Goal: Task Accomplishment & Management: Manage account settings

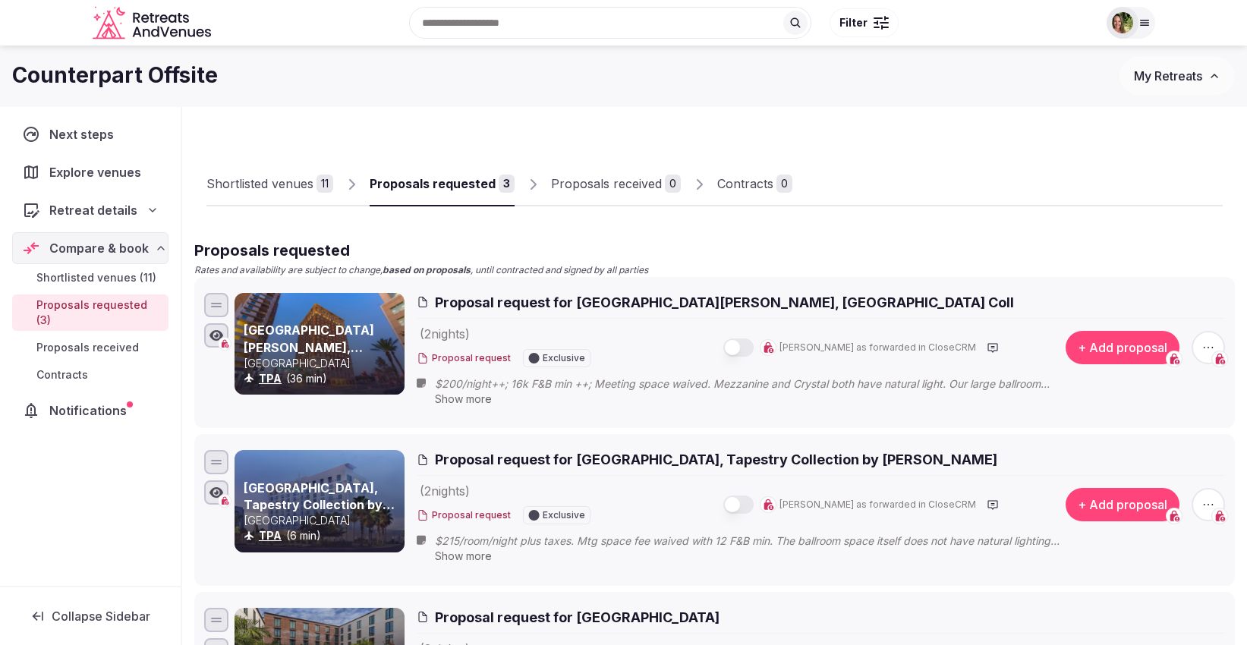
click at [1169, 86] on button "My Retreats" at bounding box center [1176, 76] width 115 height 38
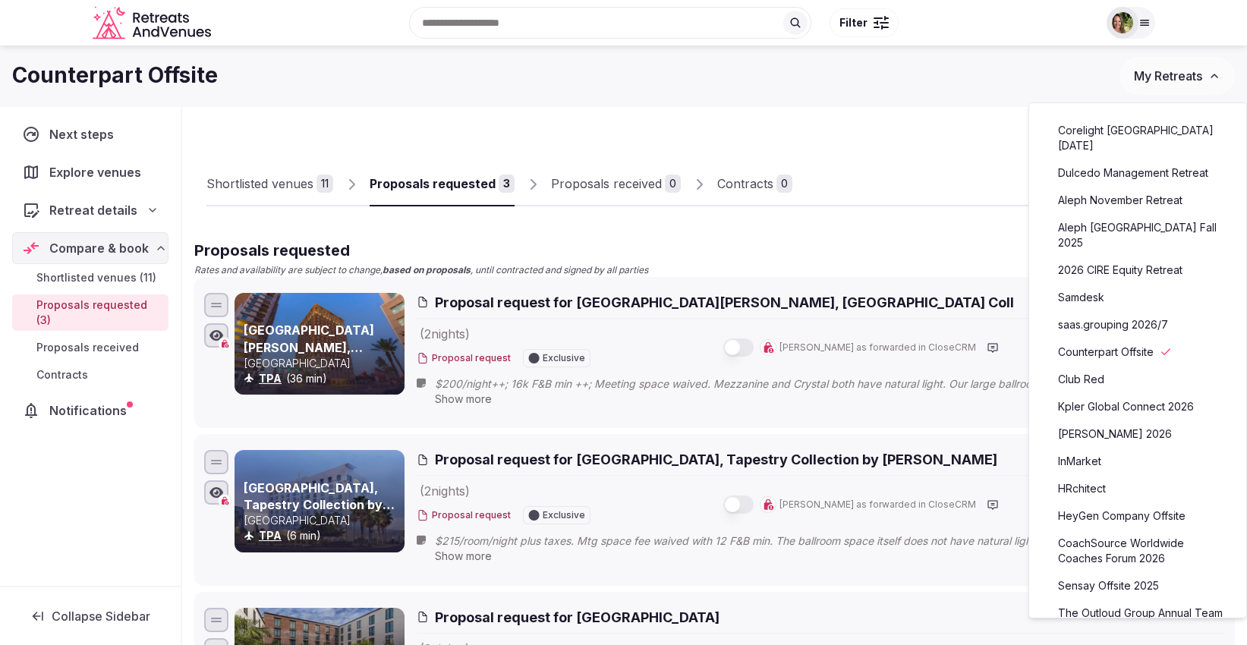
click at [1088, 367] on link "Club Red" at bounding box center [1137, 379] width 187 height 24
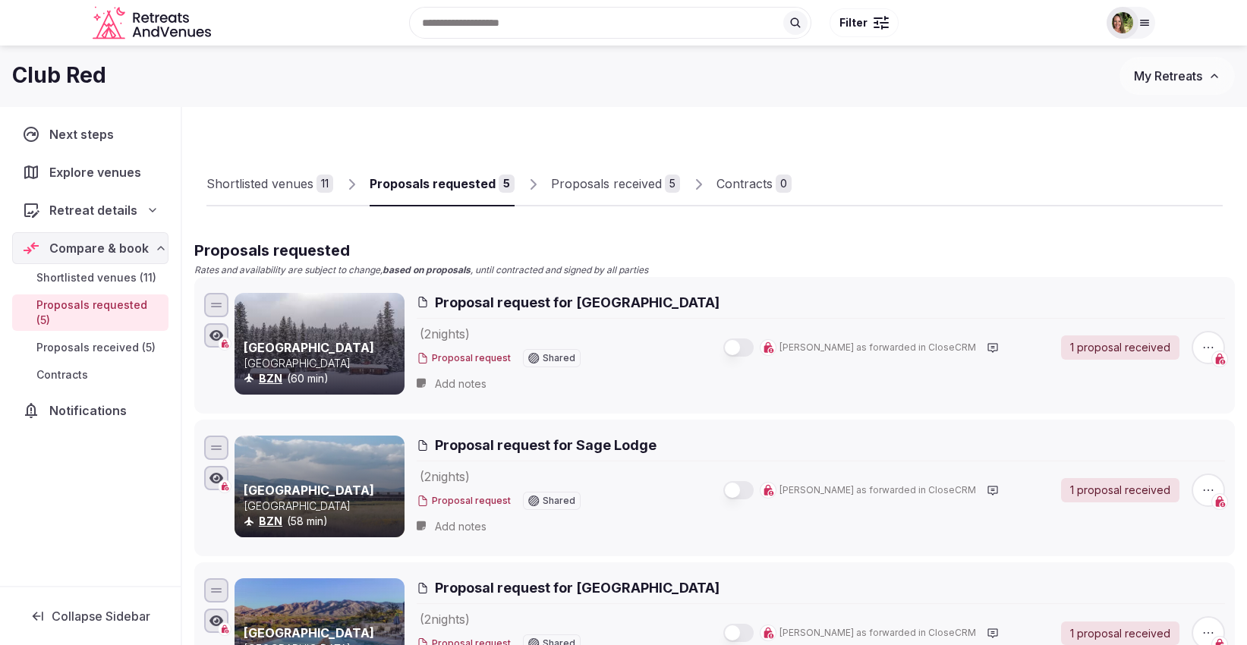
click at [590, 189] on div "Proposals received" at bounding box center [606, 184] width 111 height 18
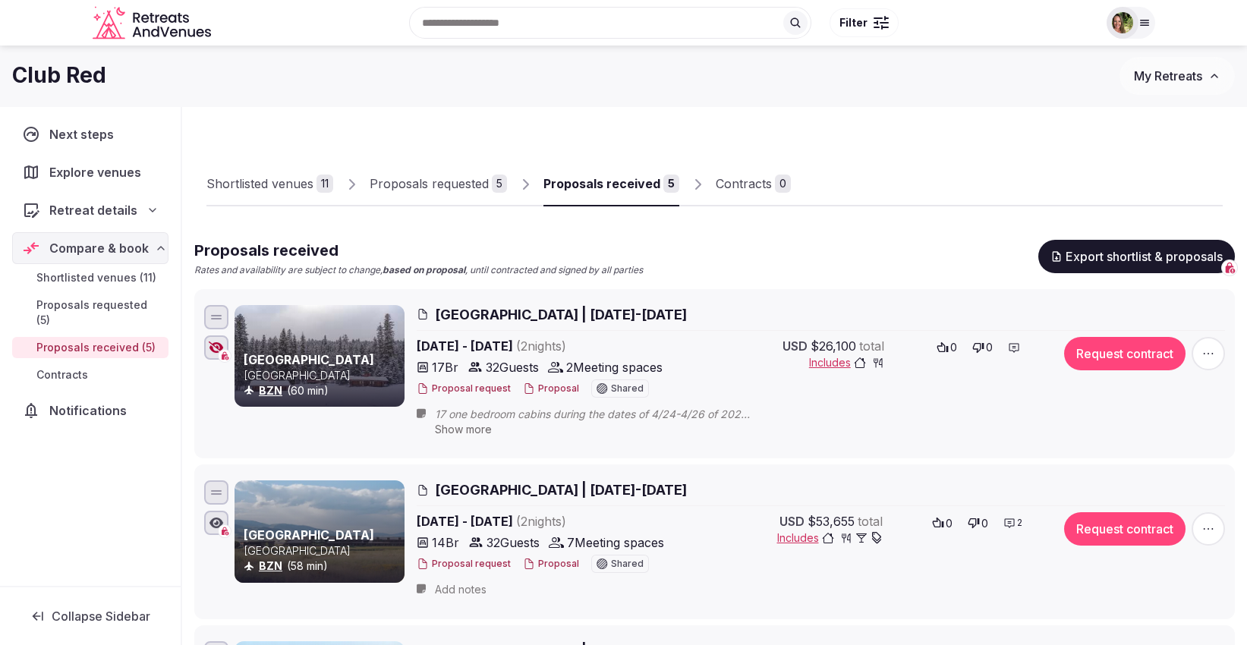
click at [546, 562] on button "Proposal" at bounding box center [551, 564] width 56 height 13
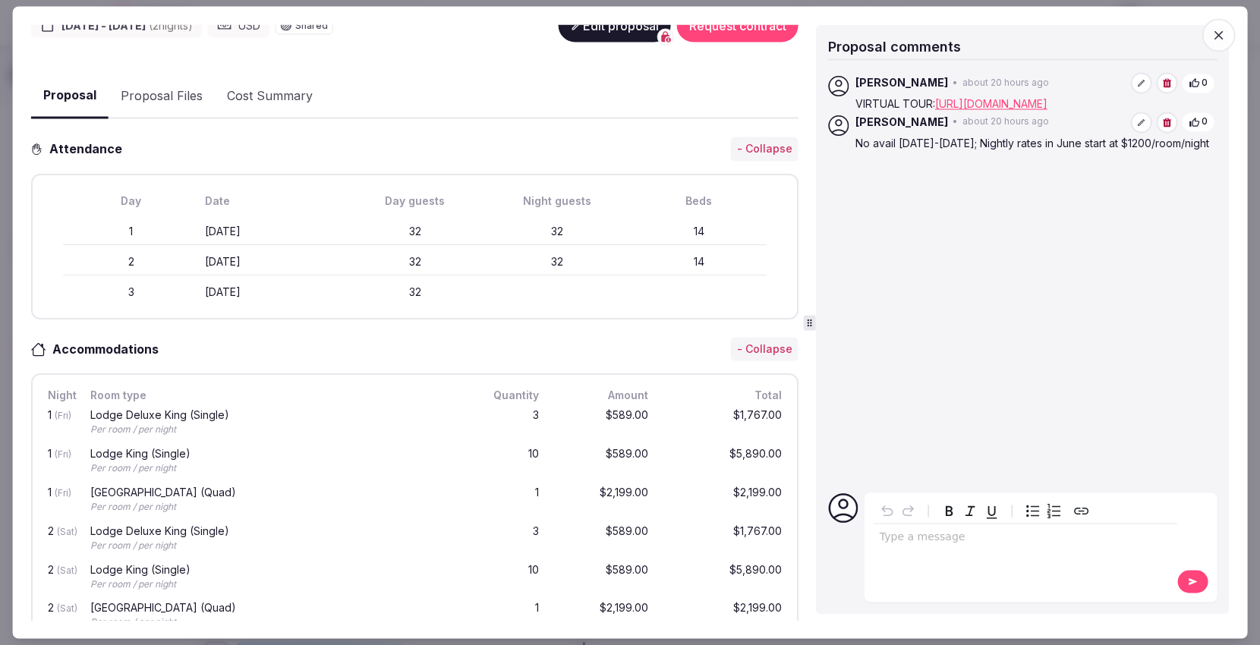
scroll to position [166, 0]
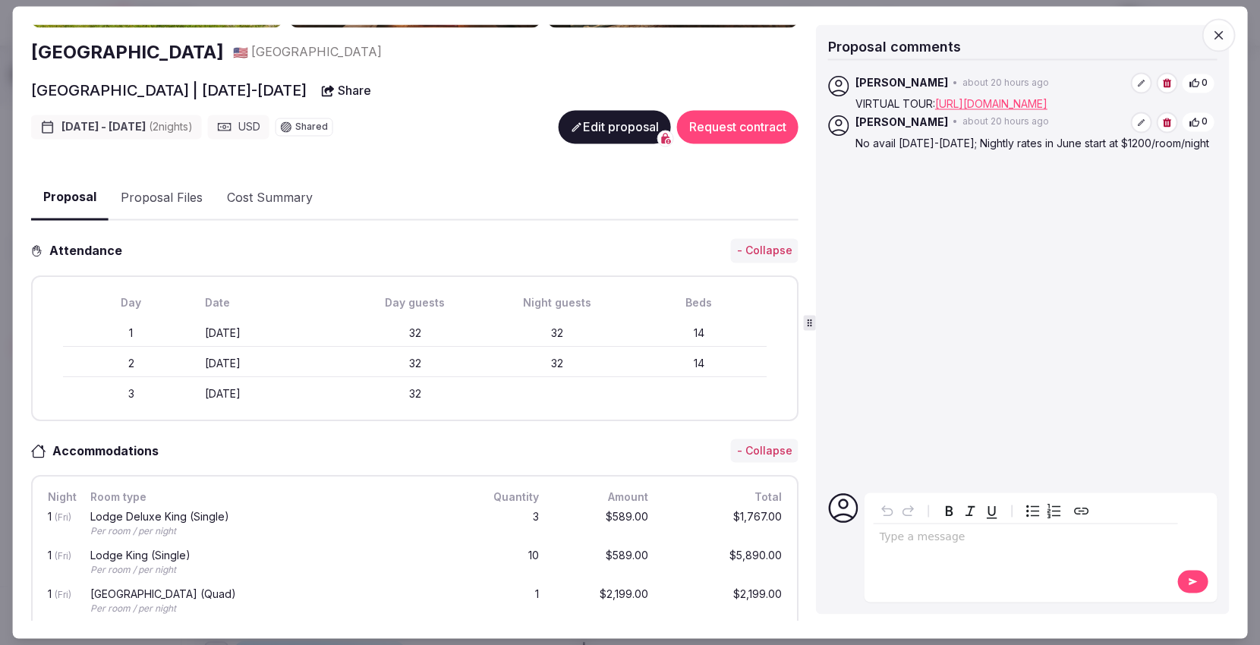
click at [593, 117] on button "Edit proposal" at bounding box center [615, 127] width 112 height 33
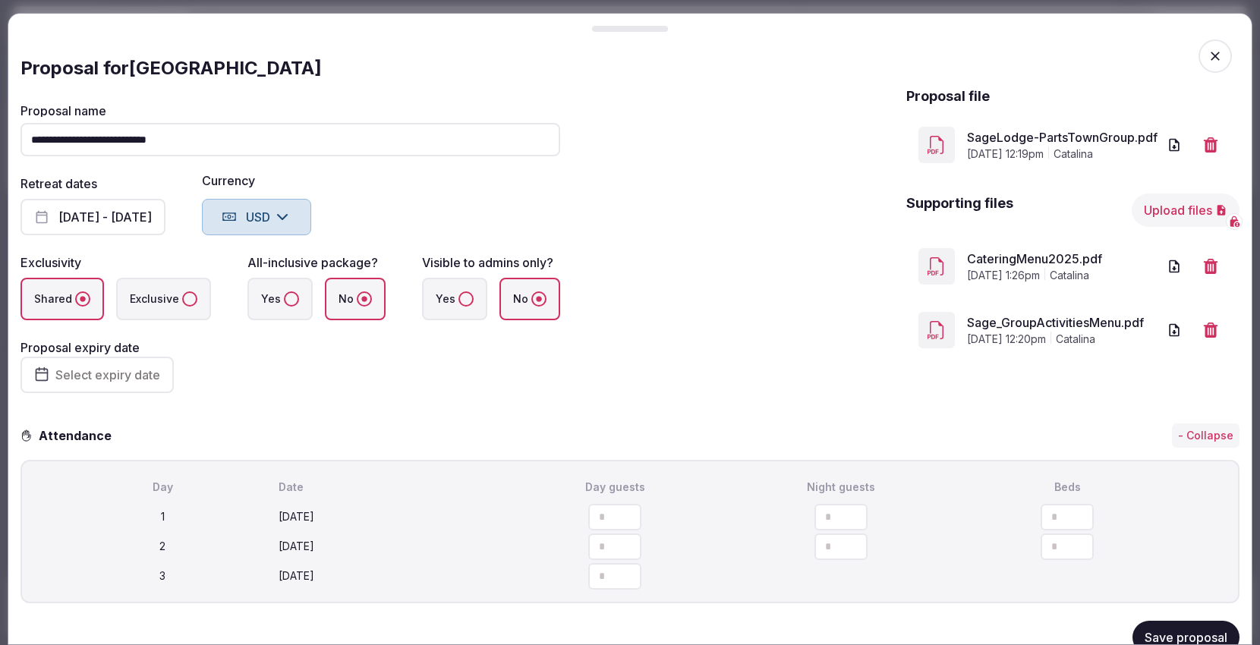
drag, startPoint x: 1044, startPoint y: 508, endPoint x: 1019, endPoint y: 509, distance: 25.1
click at [1040, 509] on input "**" at bounding box center [1066, 517] width 53 height 27
type input "**"
click at [1040, 554] on input "**" at bounding box center [1066, 546] width 53 height 27
type input "**"
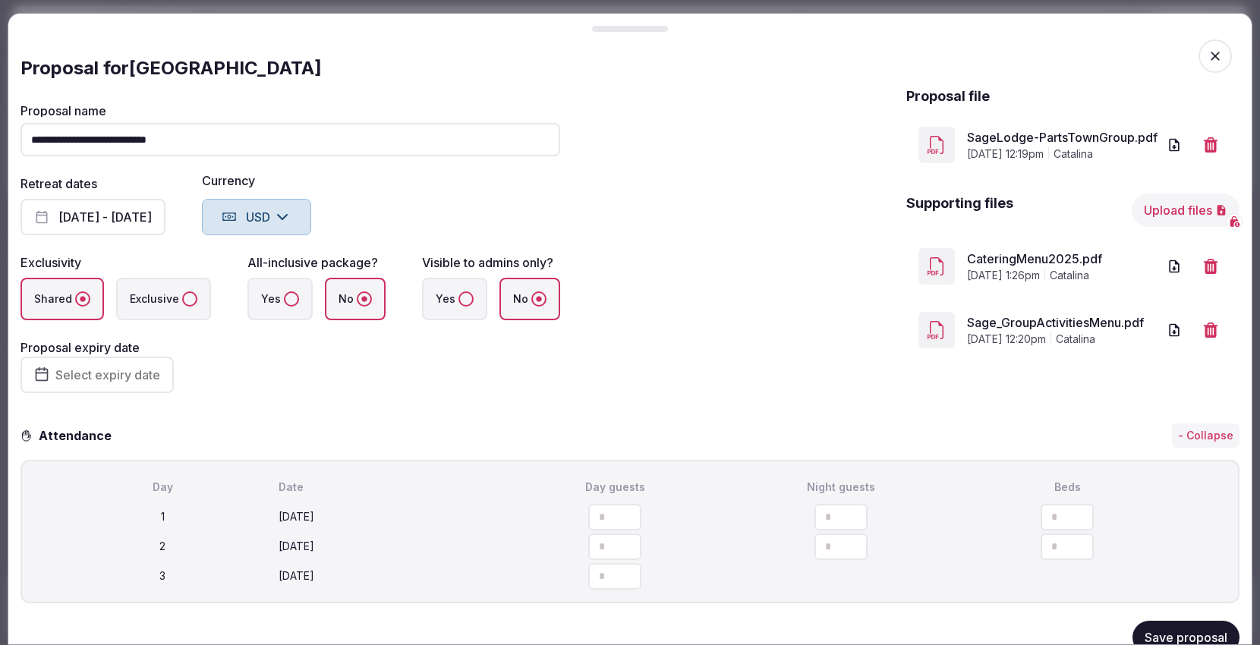
click at [1174, 630] on button "Save proposal" at bounding box center [1185, 637] width 107 height 33
click at [1210, 57] on icon "button" at bounding box center [1214, 56] width 9 height 9
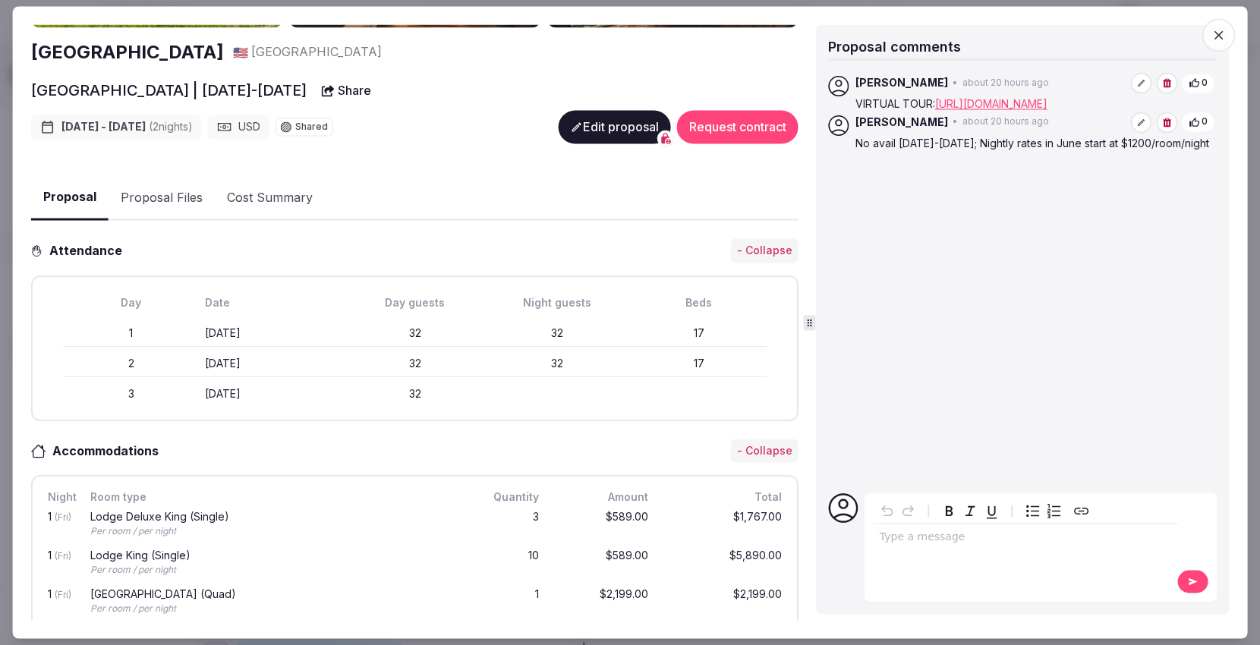
click at [1219, 30] on icon "button" at bounding box center [1217, 35] width 15 height 15
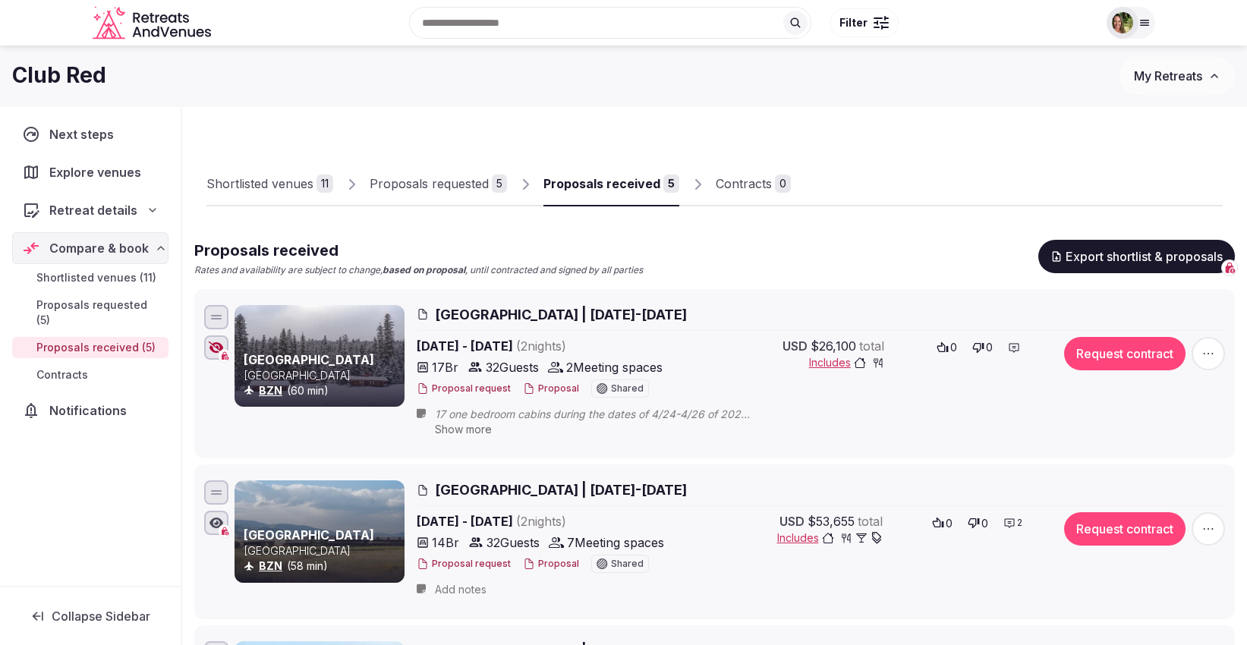
click at [550, 389] on button "Proposal" at bounding box center [551, 388] width 56 height 13
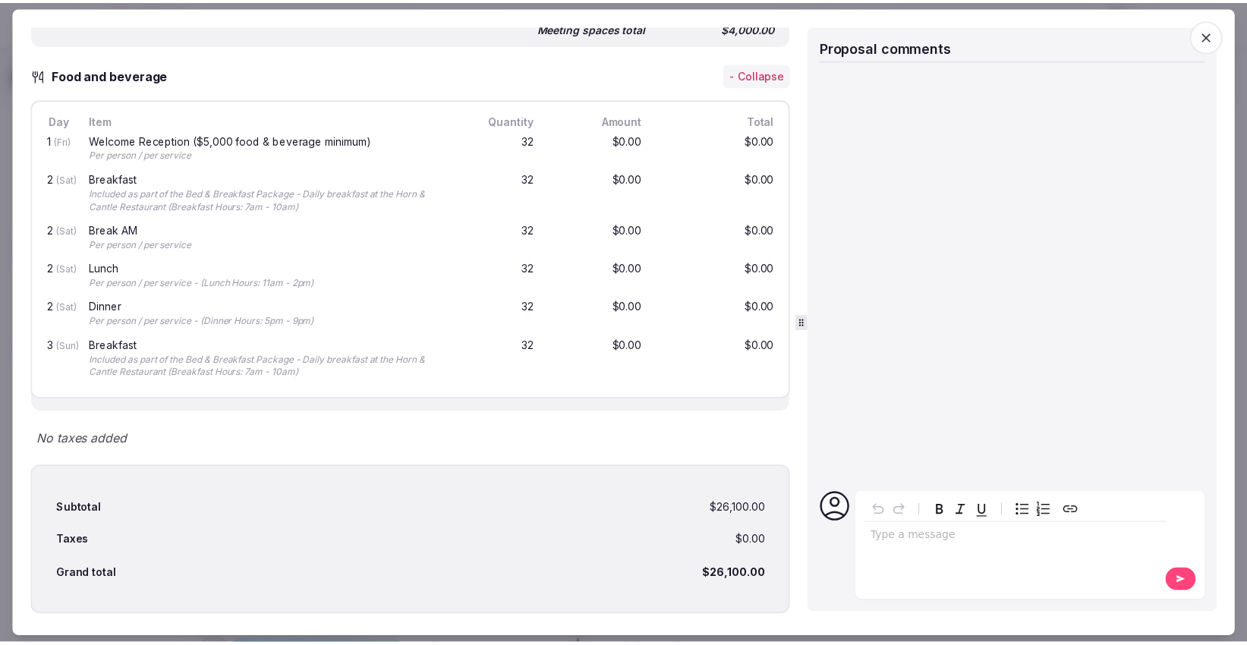
scroll to position [1323, 0]
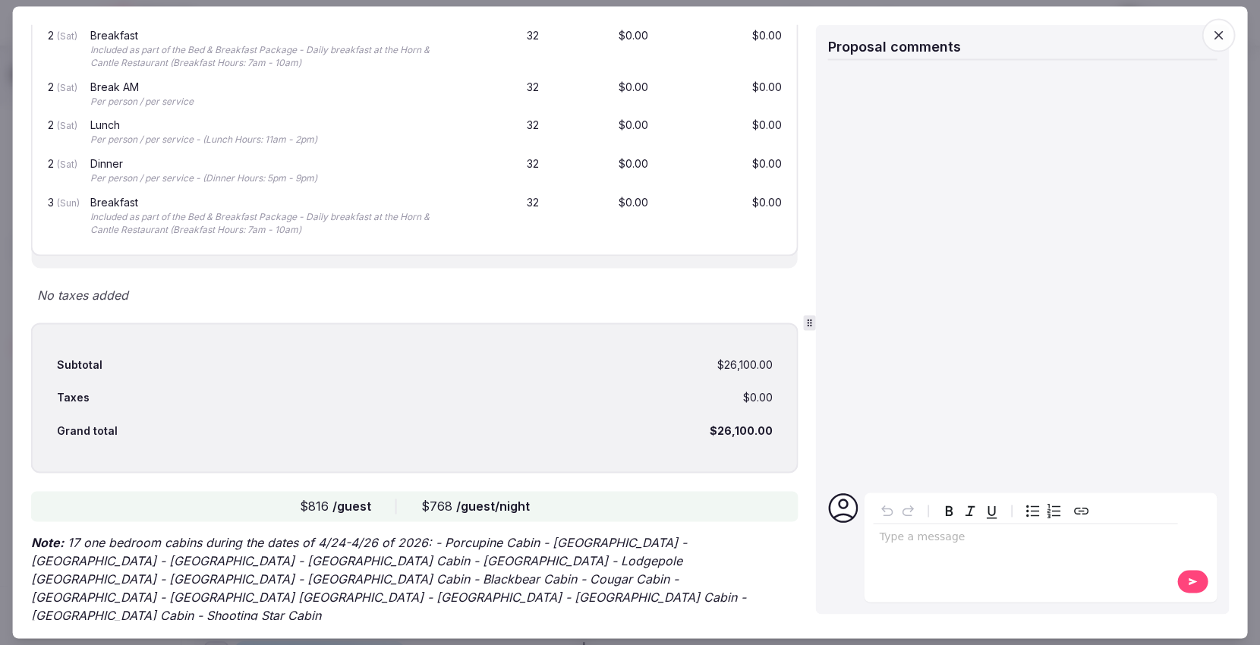
click at [1222, 37] on icon "button" at bounding box center [1217, 35] width 15 height 15
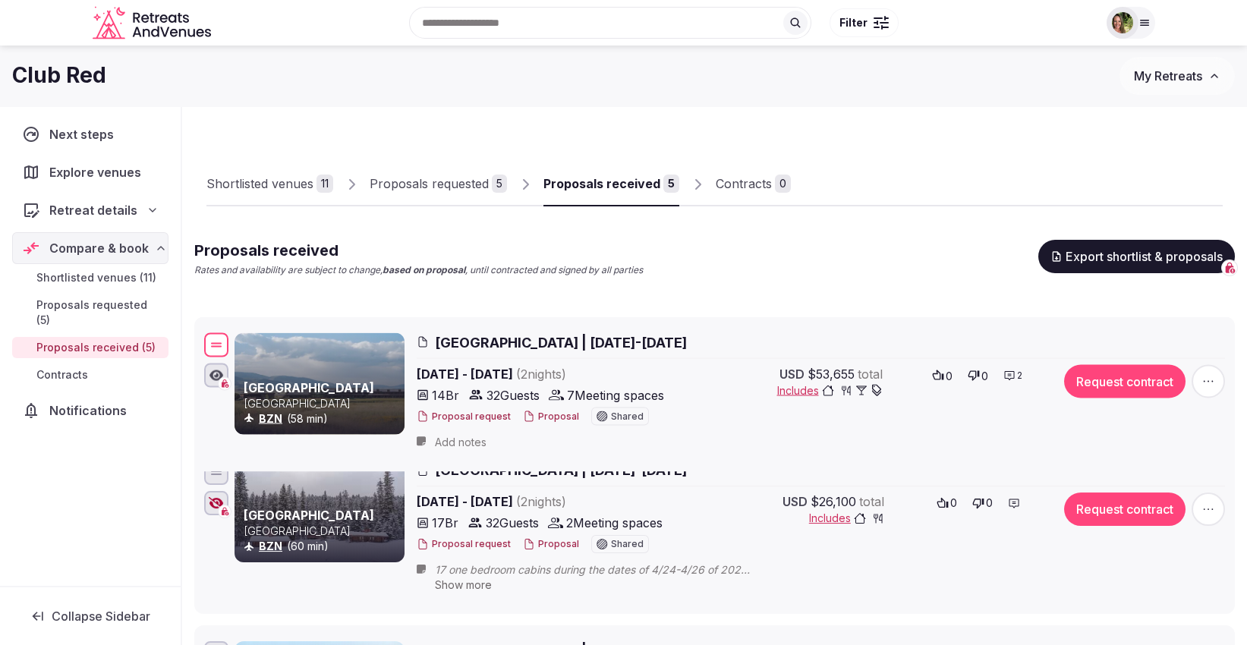
drag, startPoint x: 219, startPoint y: 493, endPoint x: 228, endPoint y: 345, distance: 148.3
click at [228, 345] on div "[GEOGRAPHIC_DATA] United States BZN (58 min) [GEOGRAPHIC_DATA] | [DATE]-[DATE] …" at bounding box center [714, 393] width 1027 height 129
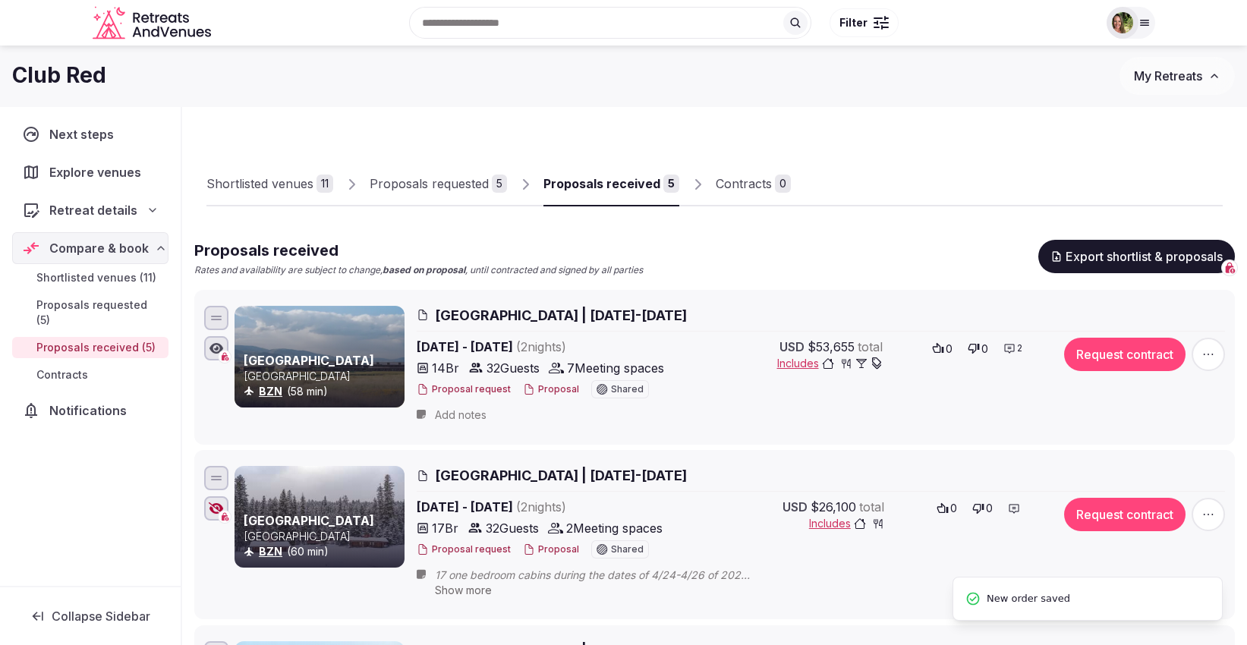
scroll to position [168, 0]
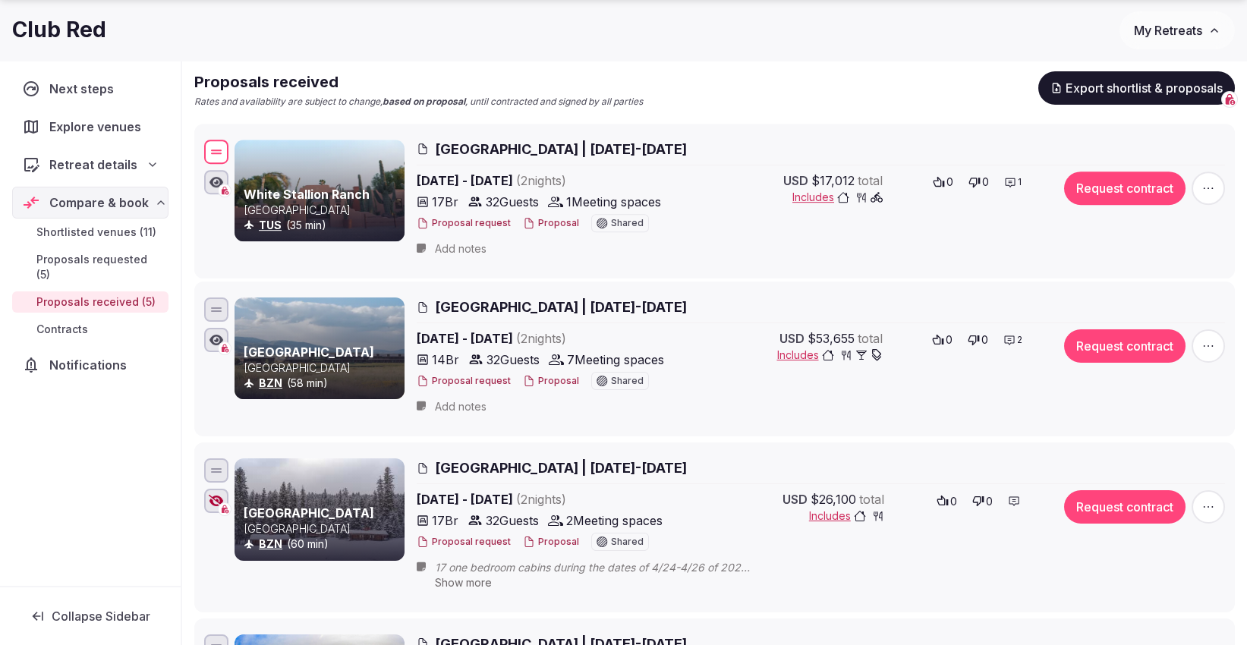
drag, startPoint x: 214, startPoint y: 482, endPoint x: 217, endPoint y: 150, distance: 331.6
click at [217, 150] on div at bounding box center [216, 150] width 11 height 2
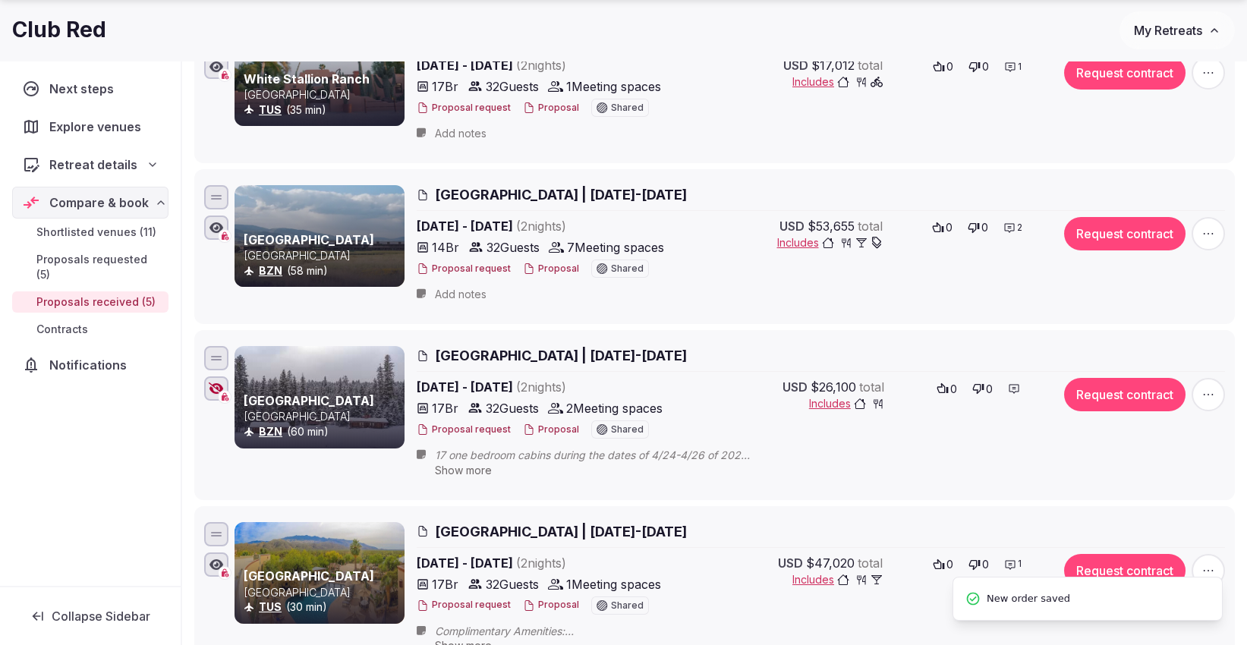
scroll to position [337, 0]
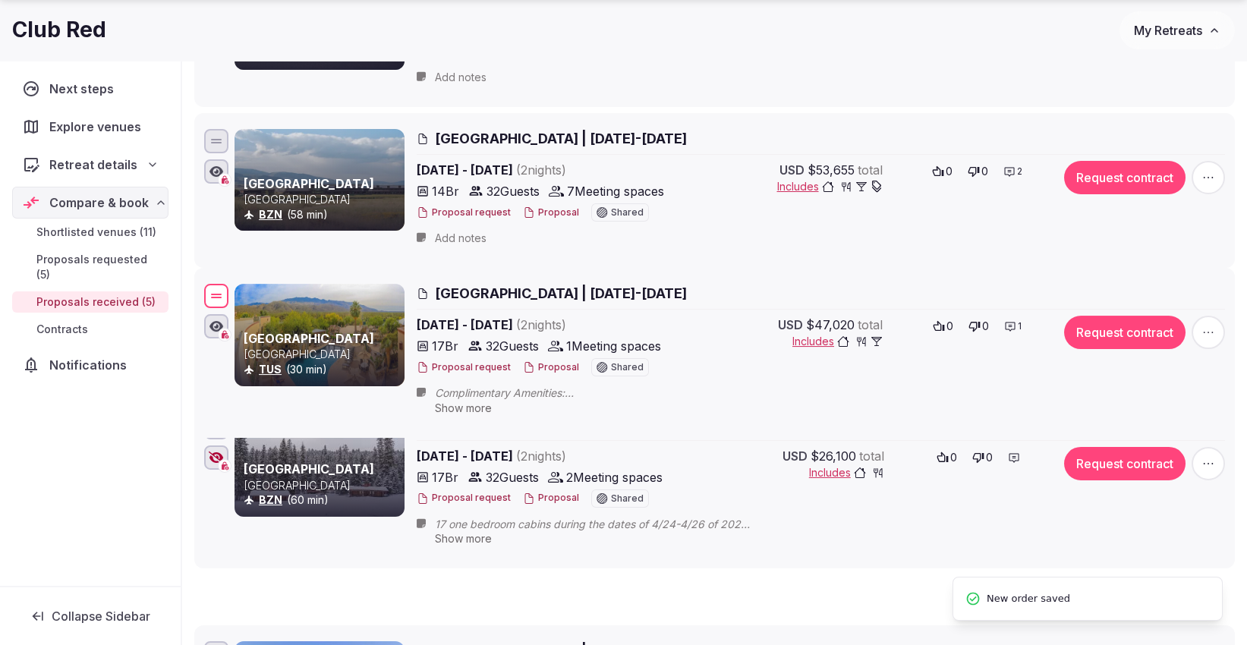
drag, startPoint x: 221, startPoint y: 480, endPoint x: 204, endPoint y: 291, distance: 189.7
click at [204, 291] on div at bounding box center [216, 296] width 24 height 24
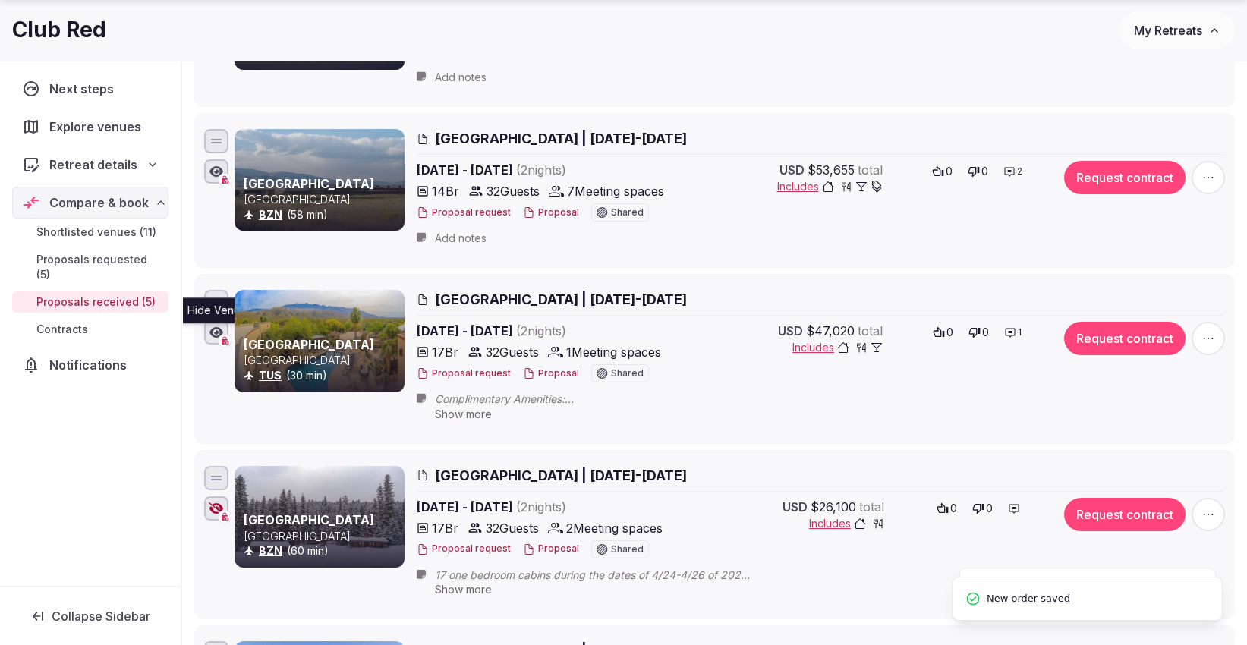
scroll to position [421, 0]
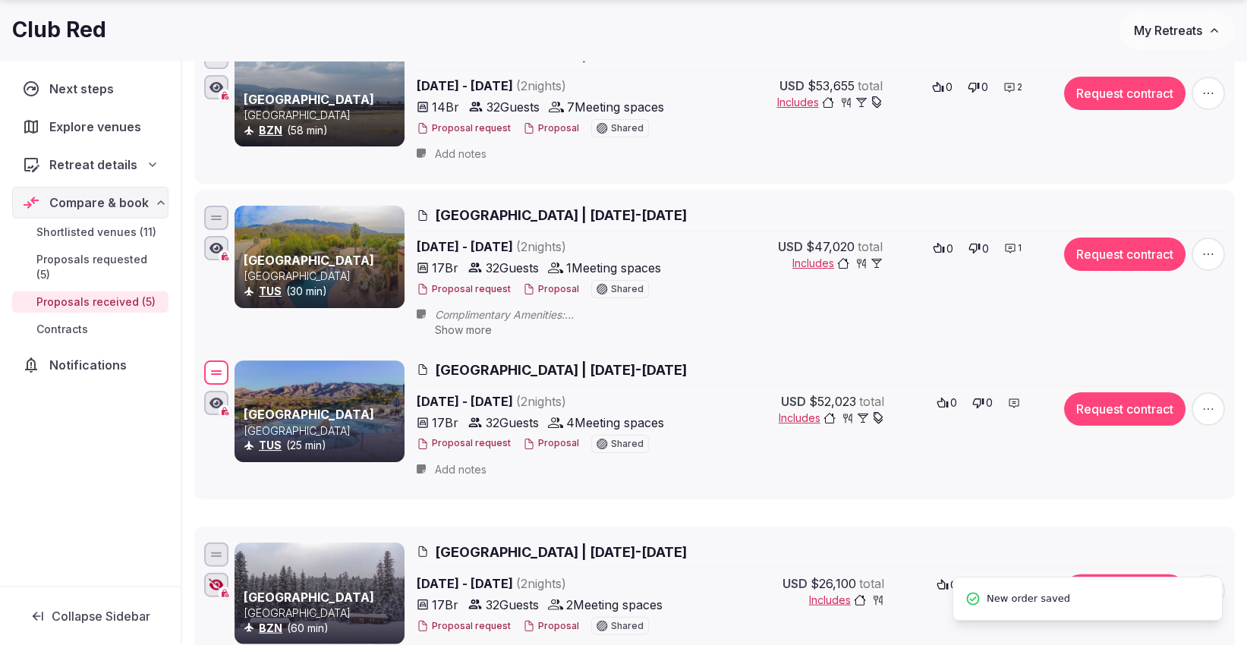
drag, startPoint x: 210, startPoint y: 560, endPoint x: 204, endPoint y: 363, distance: 196.6
click at [204, 363] on div at bounding box center [216, 372] width 24 height 24
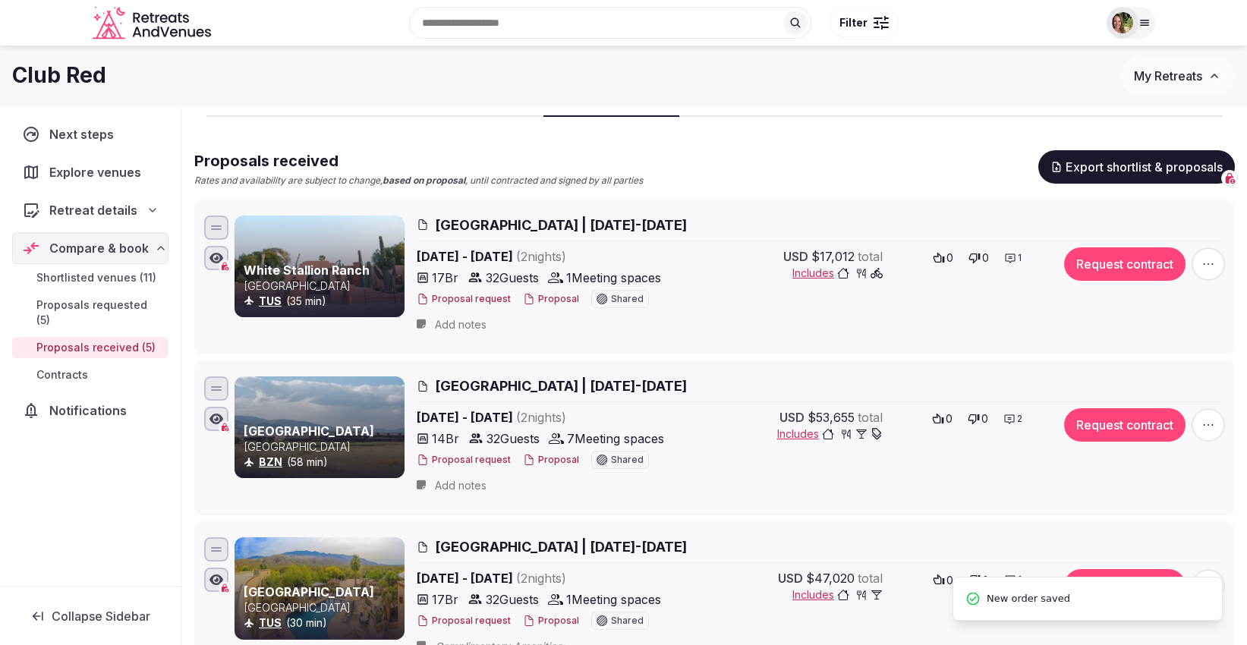
scroll to position [84, 0]
